Goal: Task Accomplishment & Management: Manage account settings

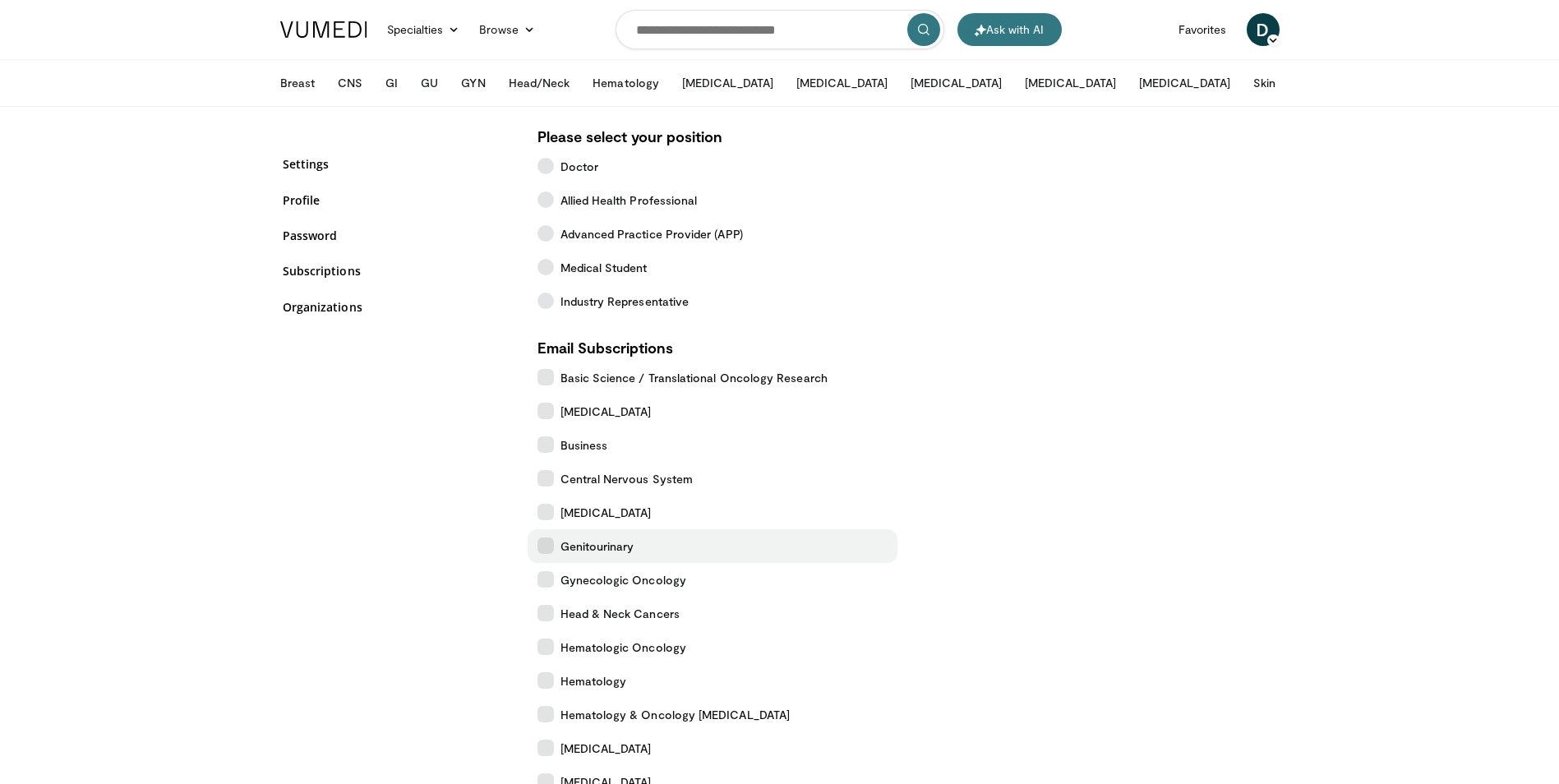
click at [554, 546] on label "Genitourinary" at bounding box center [712, 546] width 370 height 33
click at [542, 575] on icon at bounding box center [546, 579] width 17 height 17
click at [547, 647] on icon at bounding box center [546, 647] width 17 height 17
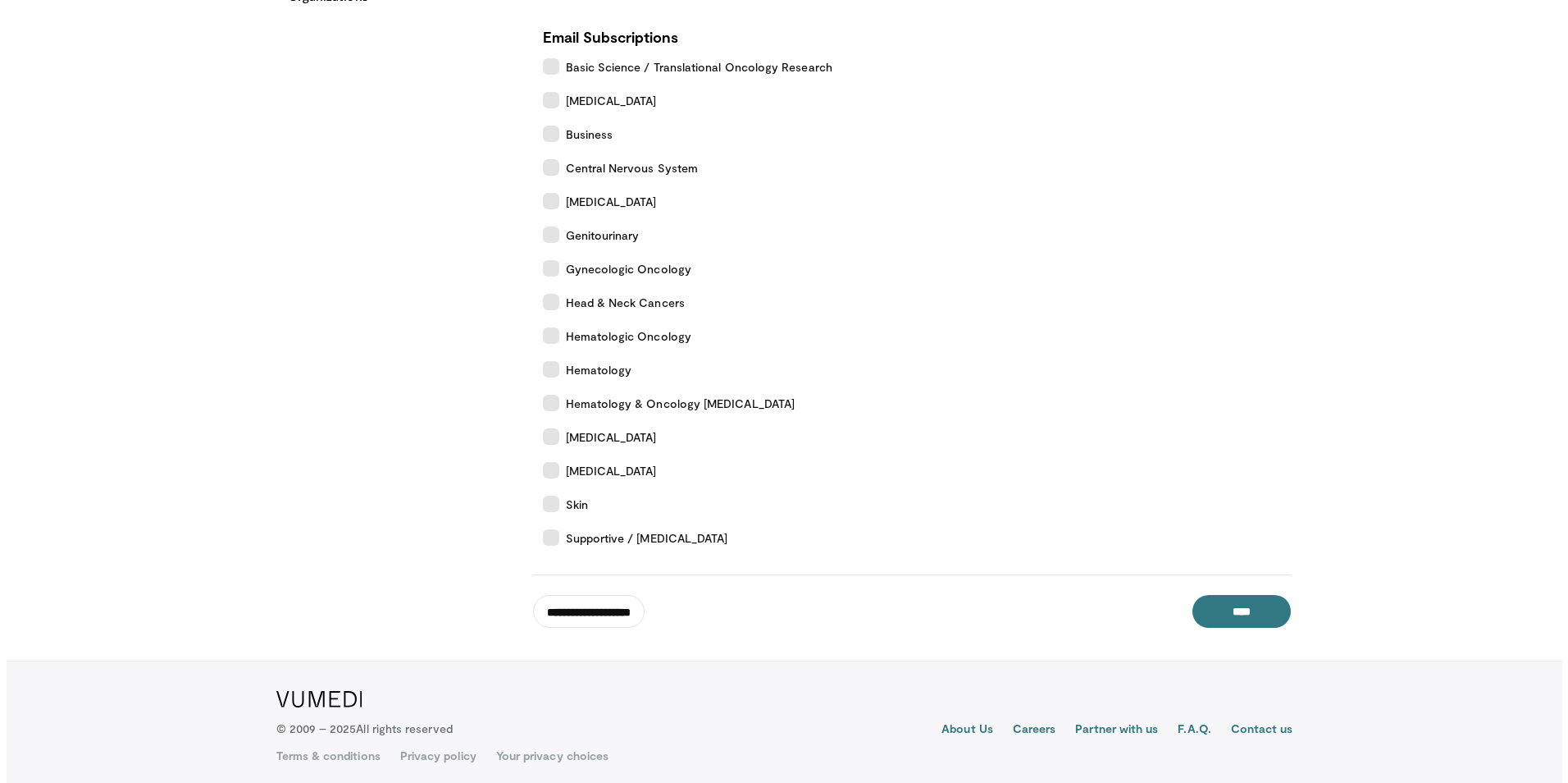
scroll to position [317, 0]
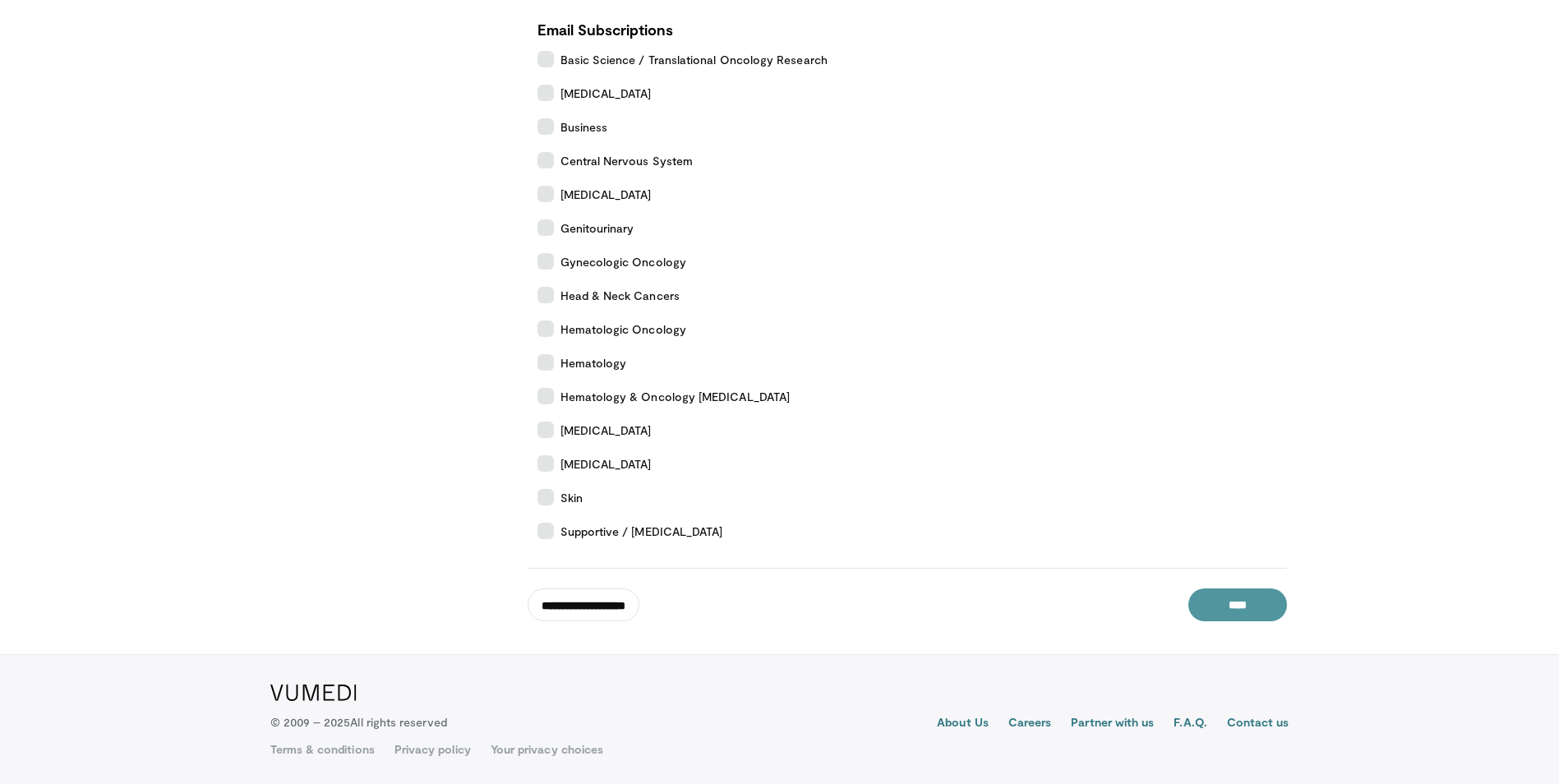
click at [1229, 612] on input "****" at bounding box center [1237, 604] width 98 height 32
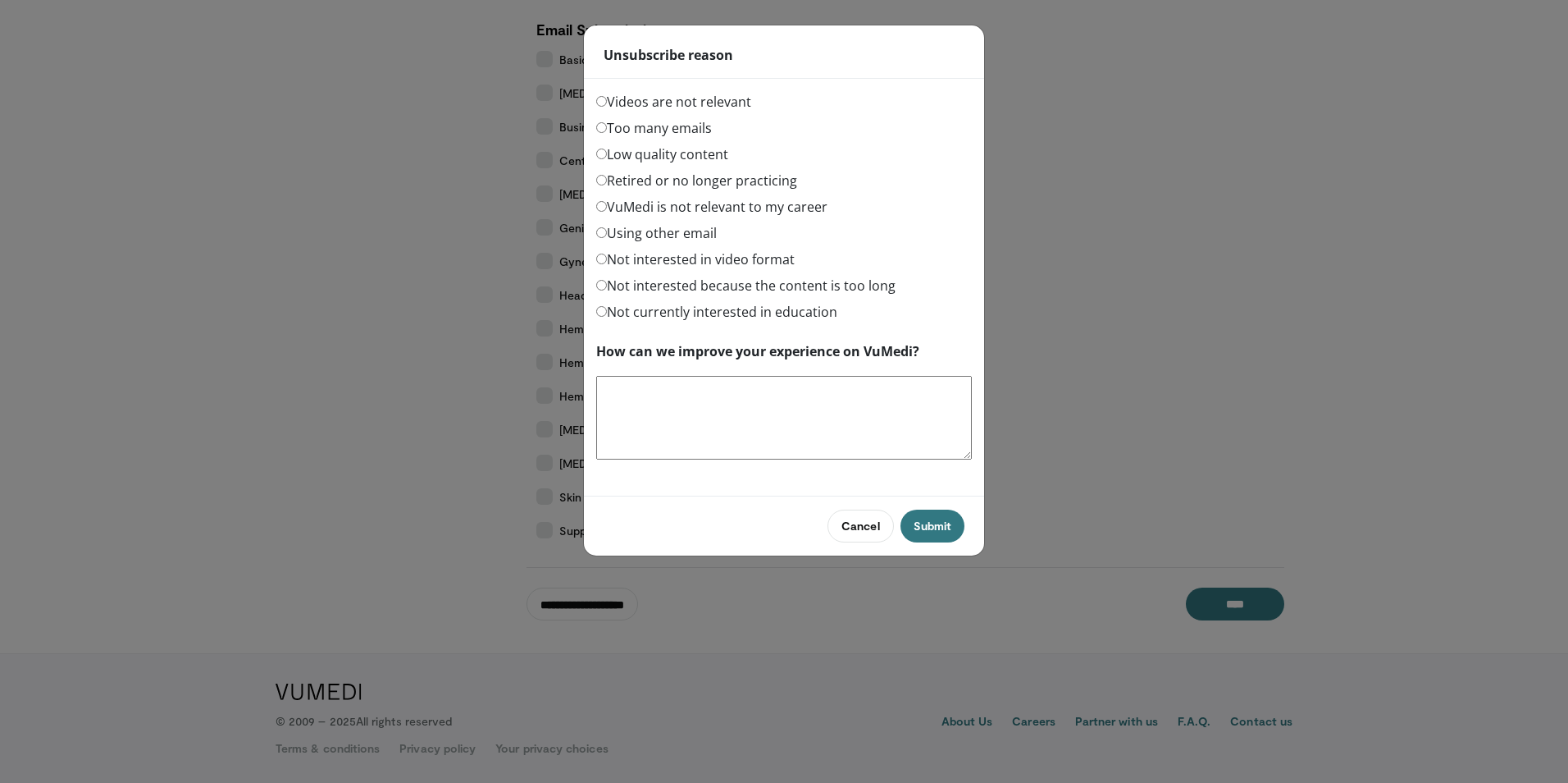
click at [662, 124] on label "Too many emails" at bounding box center [654, 128] width 116 height 19
click at [937, 533] on button "Submit" at bounding box center [932, 526] width 64 height 32
